Goal: Information Seeking & Learning: Learn about a topic

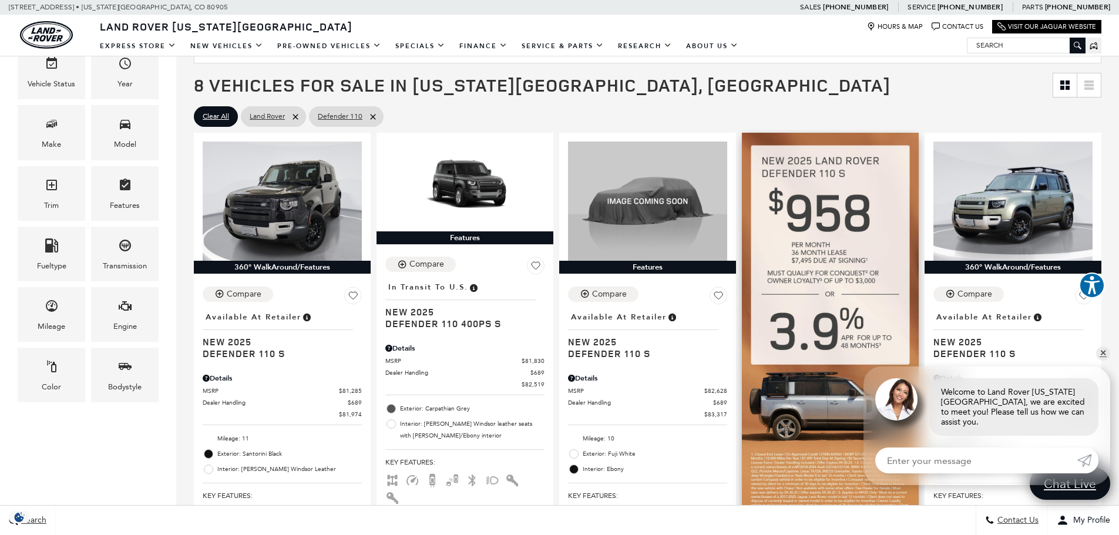
scroll to position [235, 0]
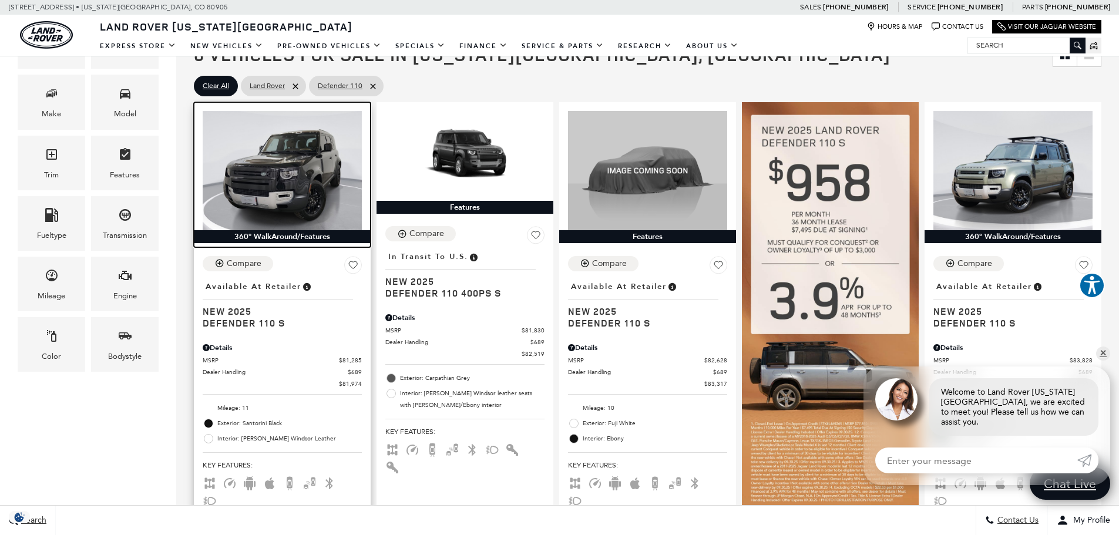
click at [297, 191] on img at bounding box center [282, 170] width 159 height 119
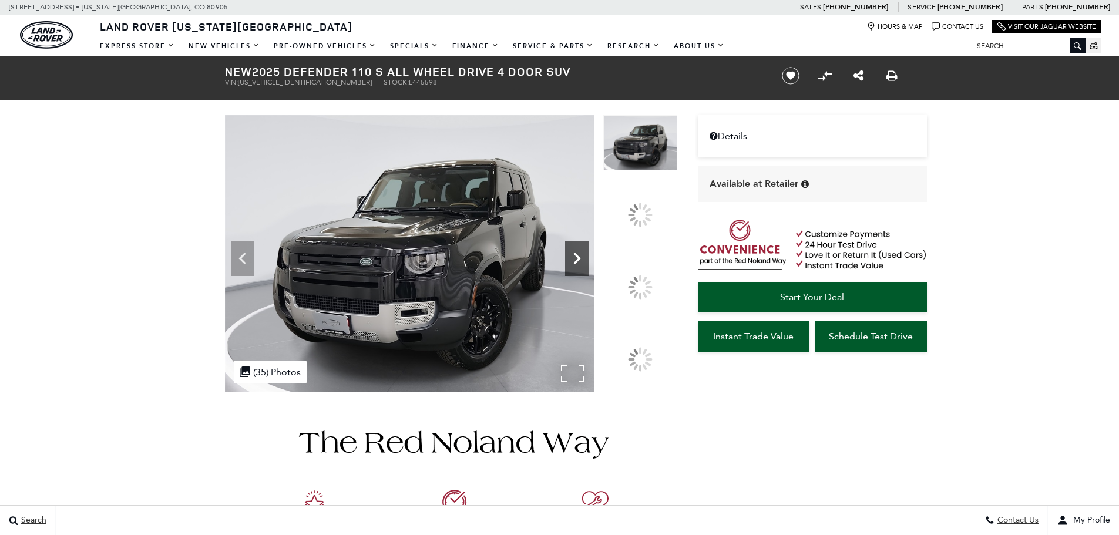
click at [580, 264] on icon at bounding box center [576, 259] width 7 height 12
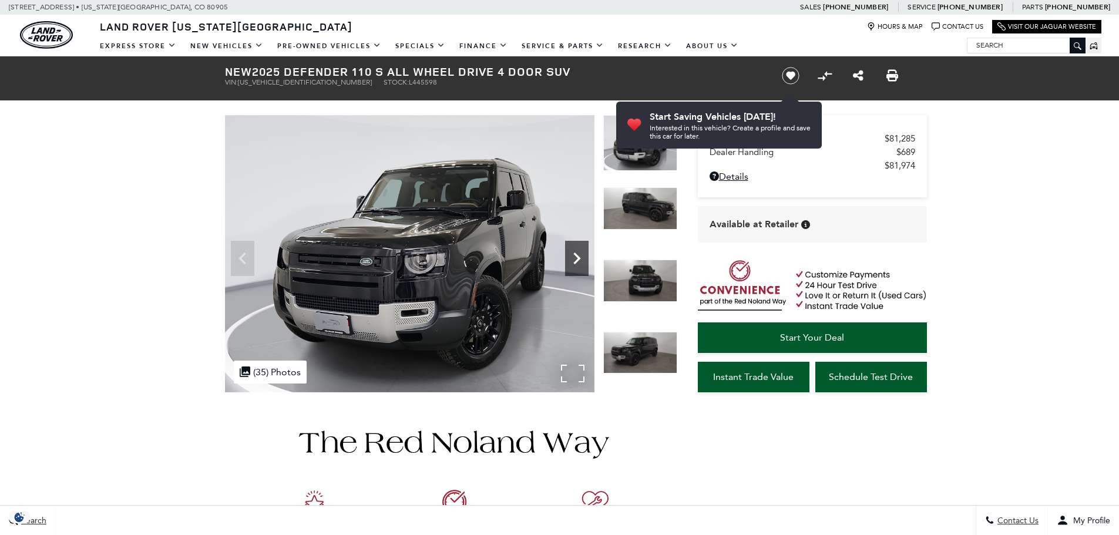
click at [643, 279] on img at bounding box center [640, 281] width 74 height 42
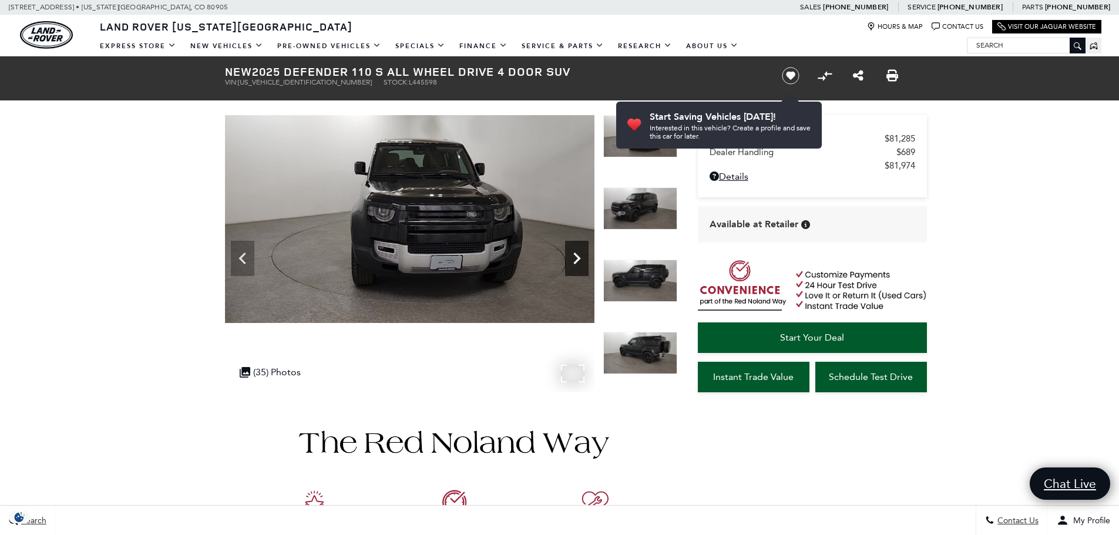
click at [569, 258] on icon "Next" at bounding box center [576, 258] width 23 height 23
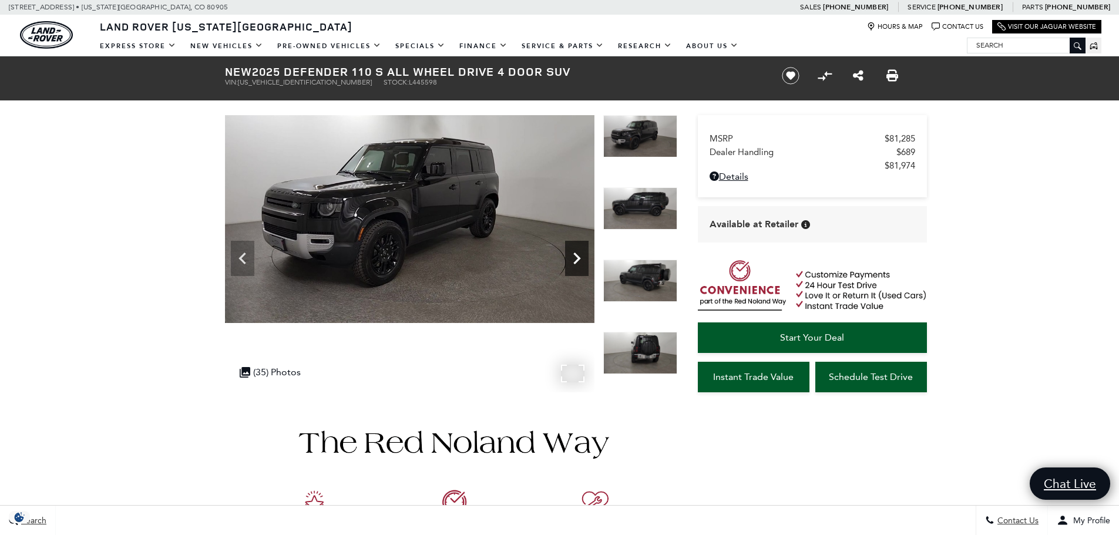
click at [569, 258] on icon "Next" at bounding box center [576, 258] width 23 height 23
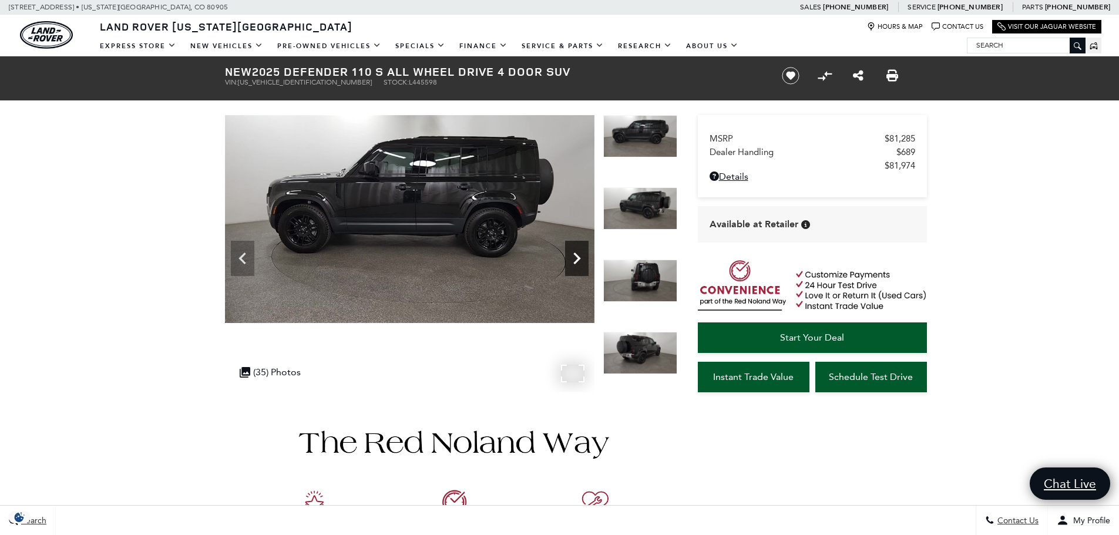
click at [569, 258] on icon "Next" at bounding box center [576, 258] width 23 height 23
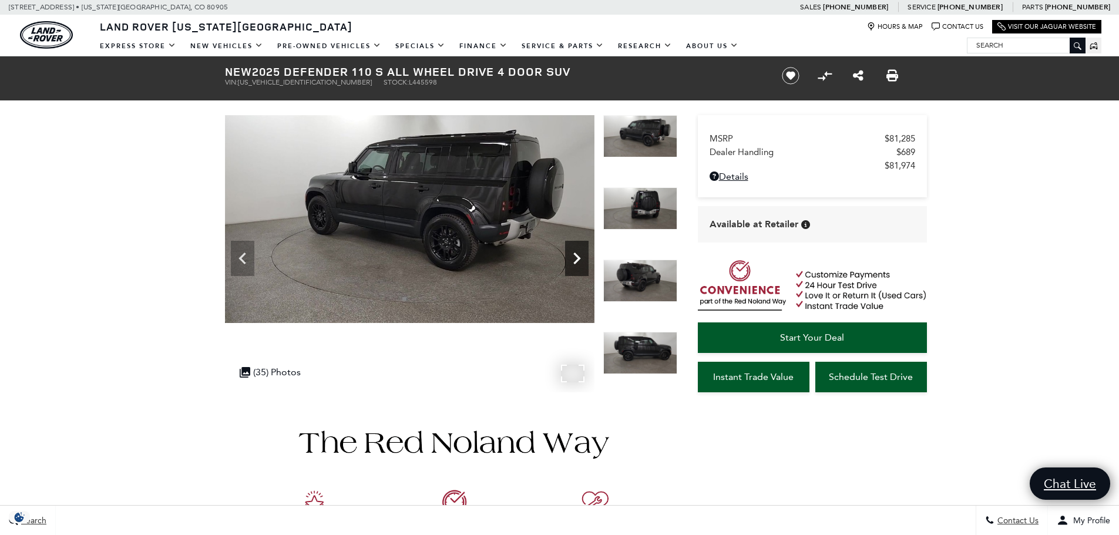
click at [569, 258] on icon "Next" at bounding box center [576, 258] width 23 height 23
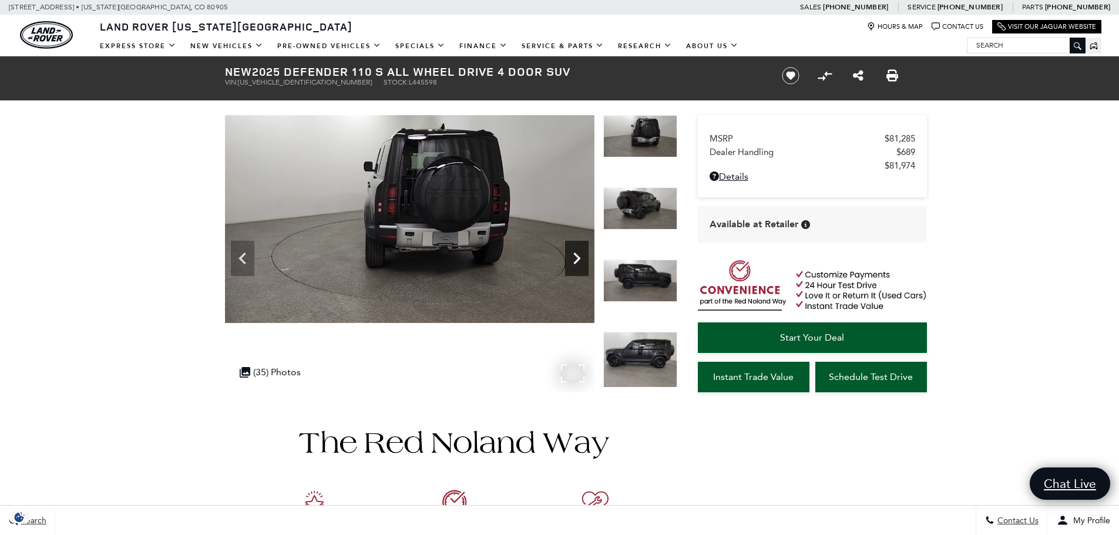
click at [569, 258] on icon "Next" at bounding box center [576, 258] width 23 height 23
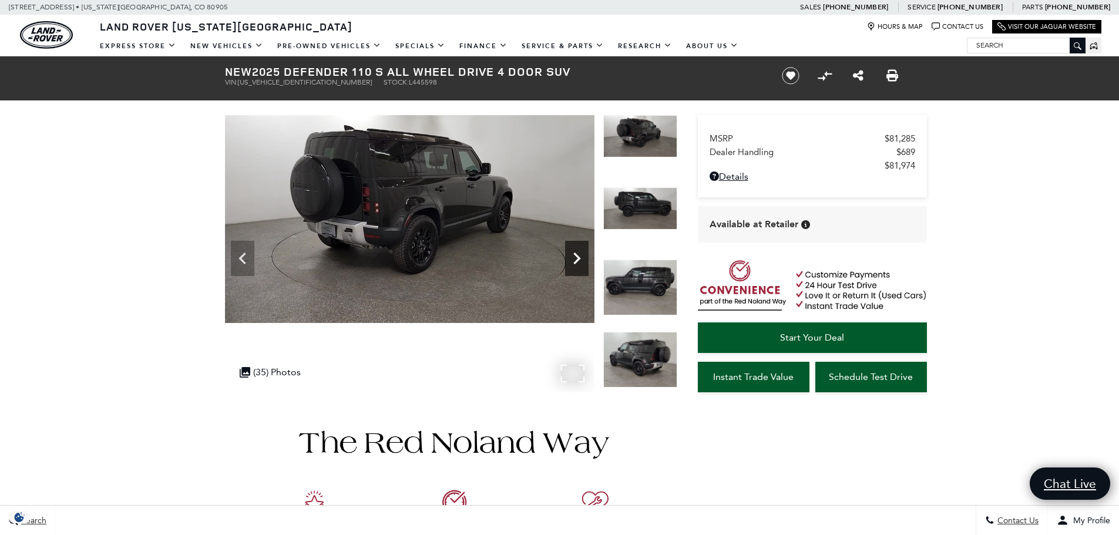
click at [569, 258] on icon "Next" at bounding box center [576, 258] width 23 height 23
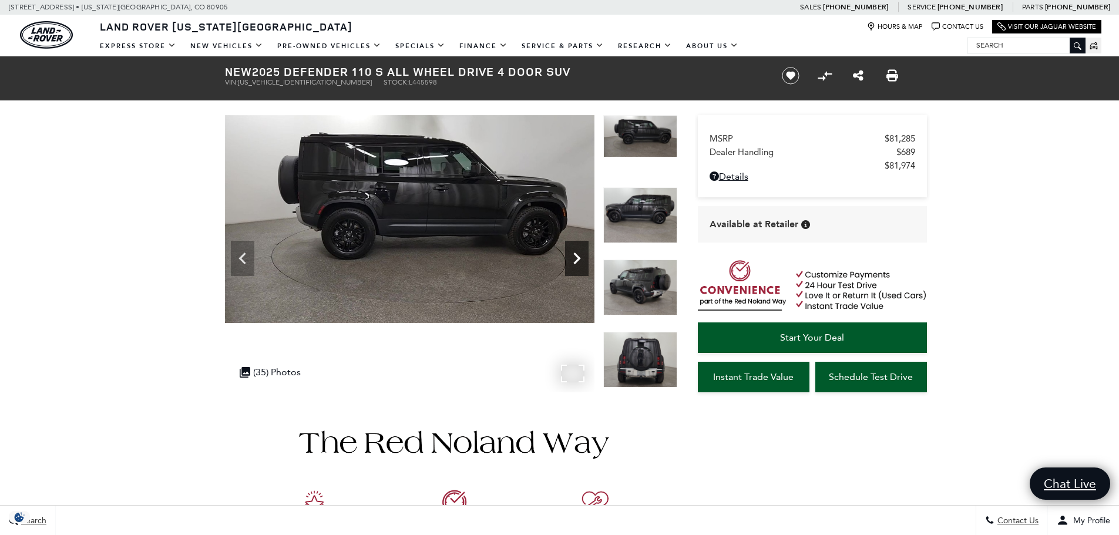
click at [569, 258] on icon "Next" at bounding box center [576, 258] width 23 height 23
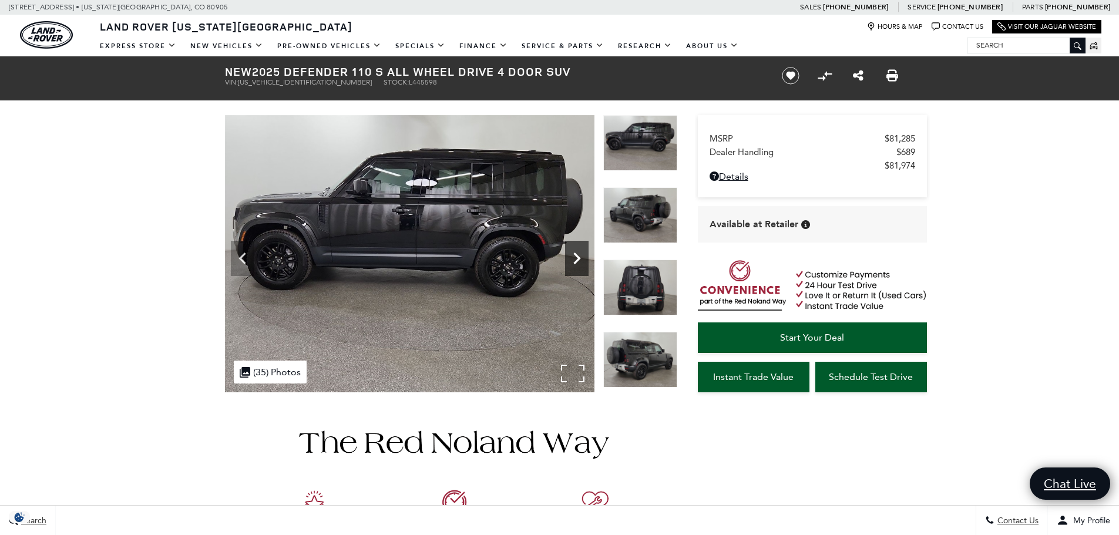
click at [569, 258] on icon "Next" at bounding box center [576, 258] width 23 height 23
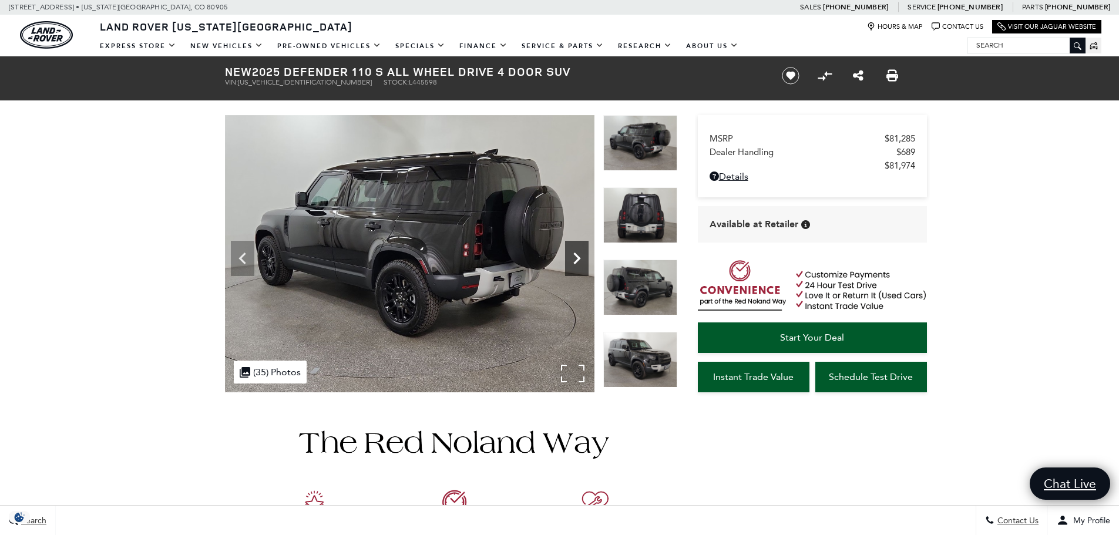
click at [569, 258] on icon "Next" at bounding box center [576, 258] width 23 height 23
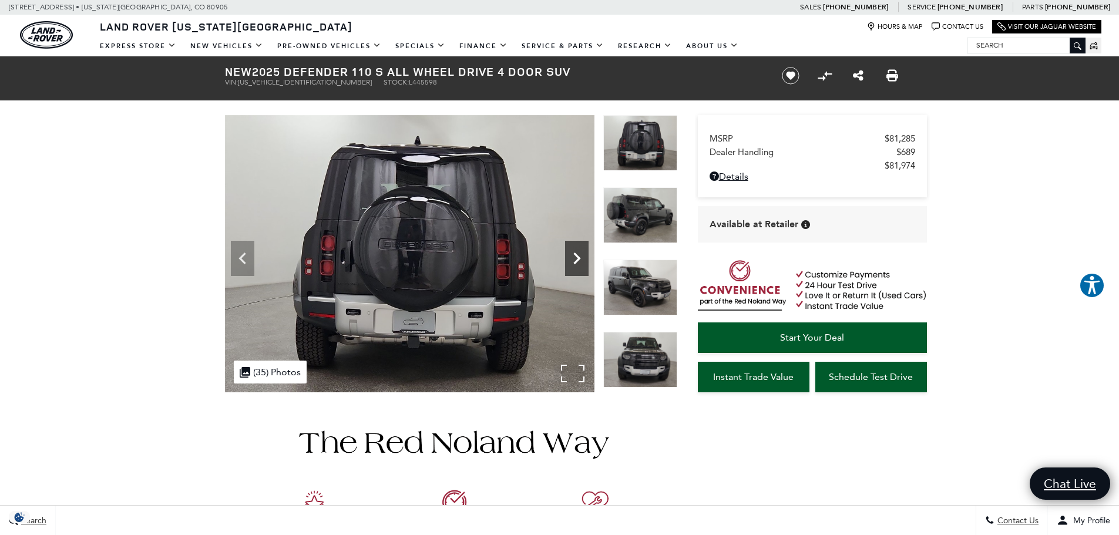
click at [569, 258] on icon "Next" at bounding box center [576, 258] width 23 height 23
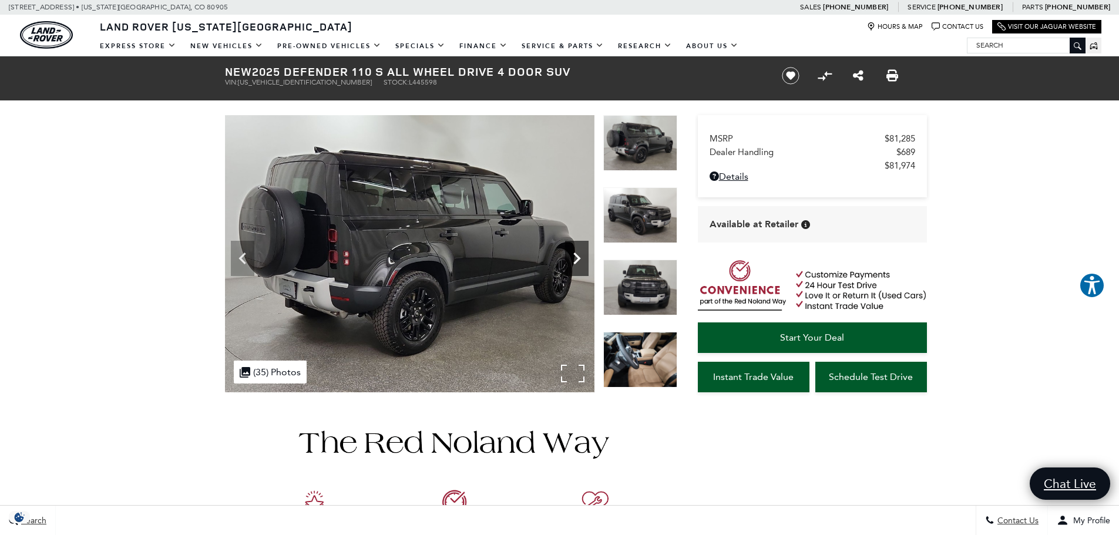
click at [569, 258] on icon "Next" at bounding box center [576, 258] width 23 height 23
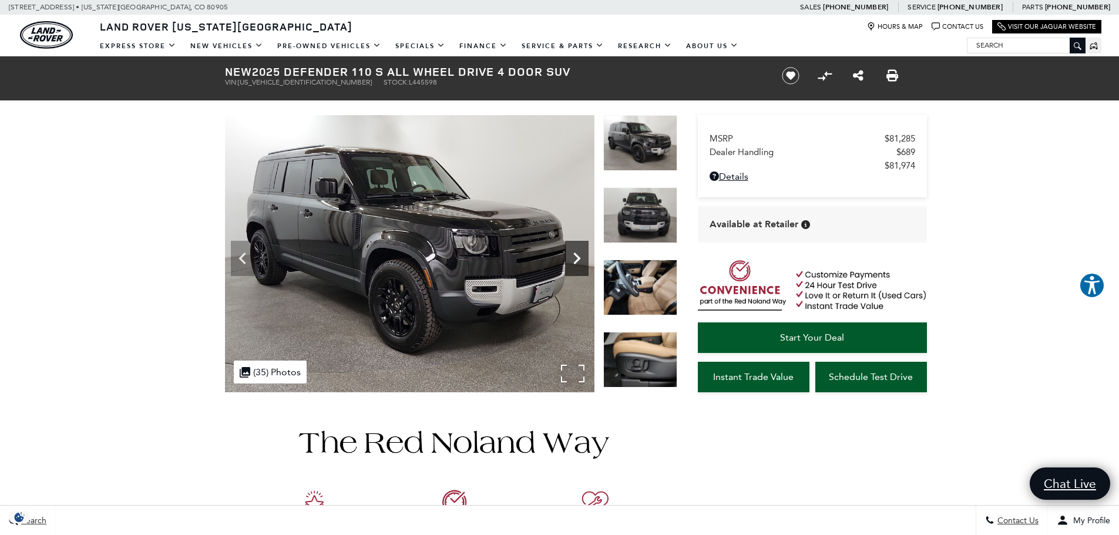
click at [569, 258] on icon "Next" at bounding box center [576, 258] width 23 height 23
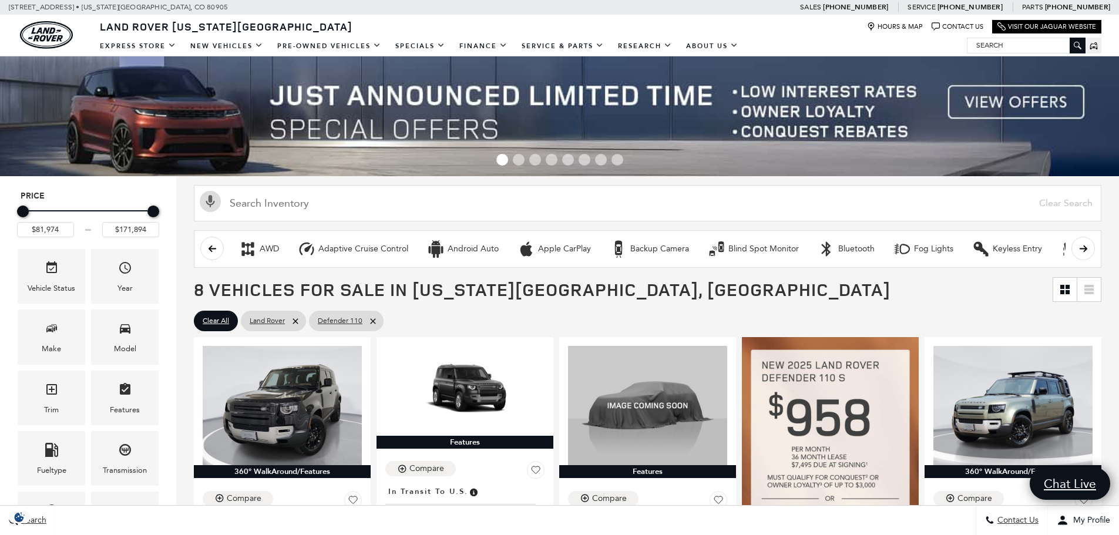
scroll to position [235, 0]
